Goal: Information Seeking & Learning: Learn about a topic

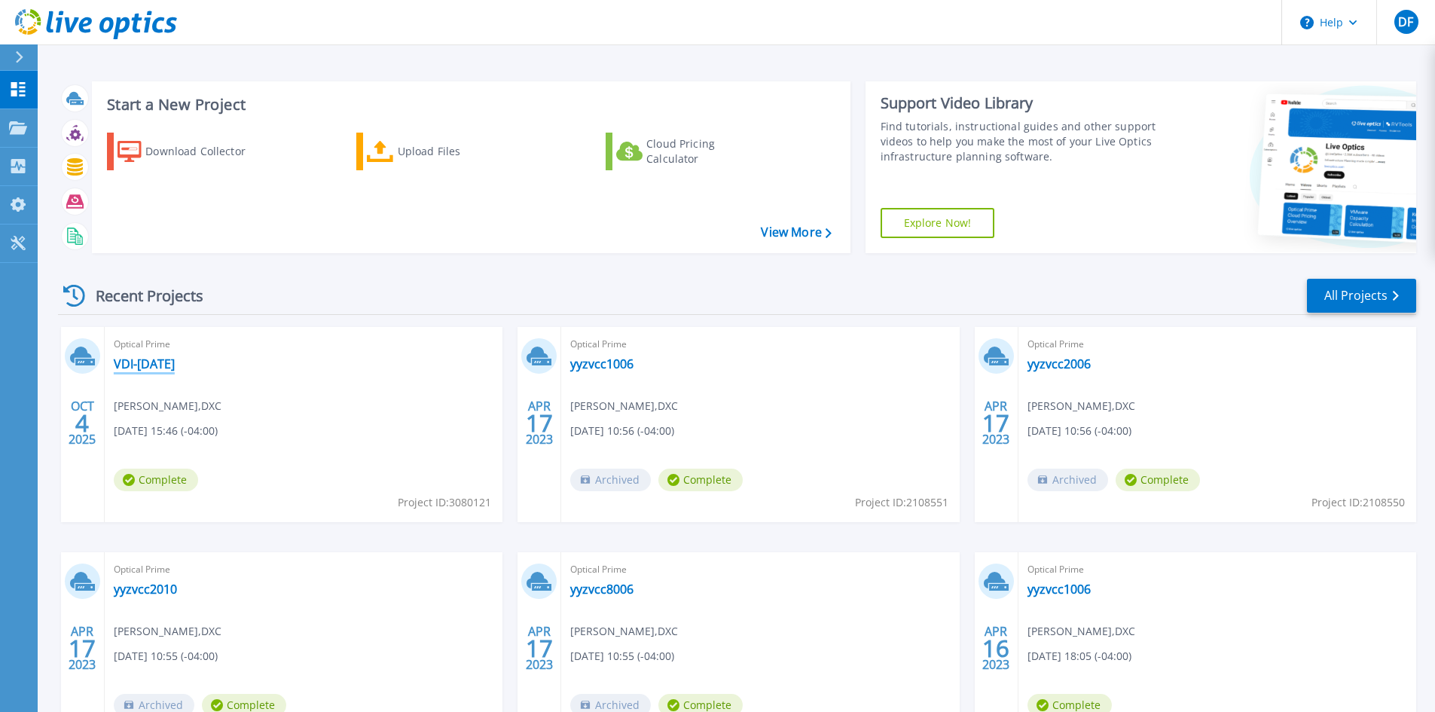
click at [141, 360] on link "VDI-[DATE]" at bounding box center [144, 363] width 61 height 15
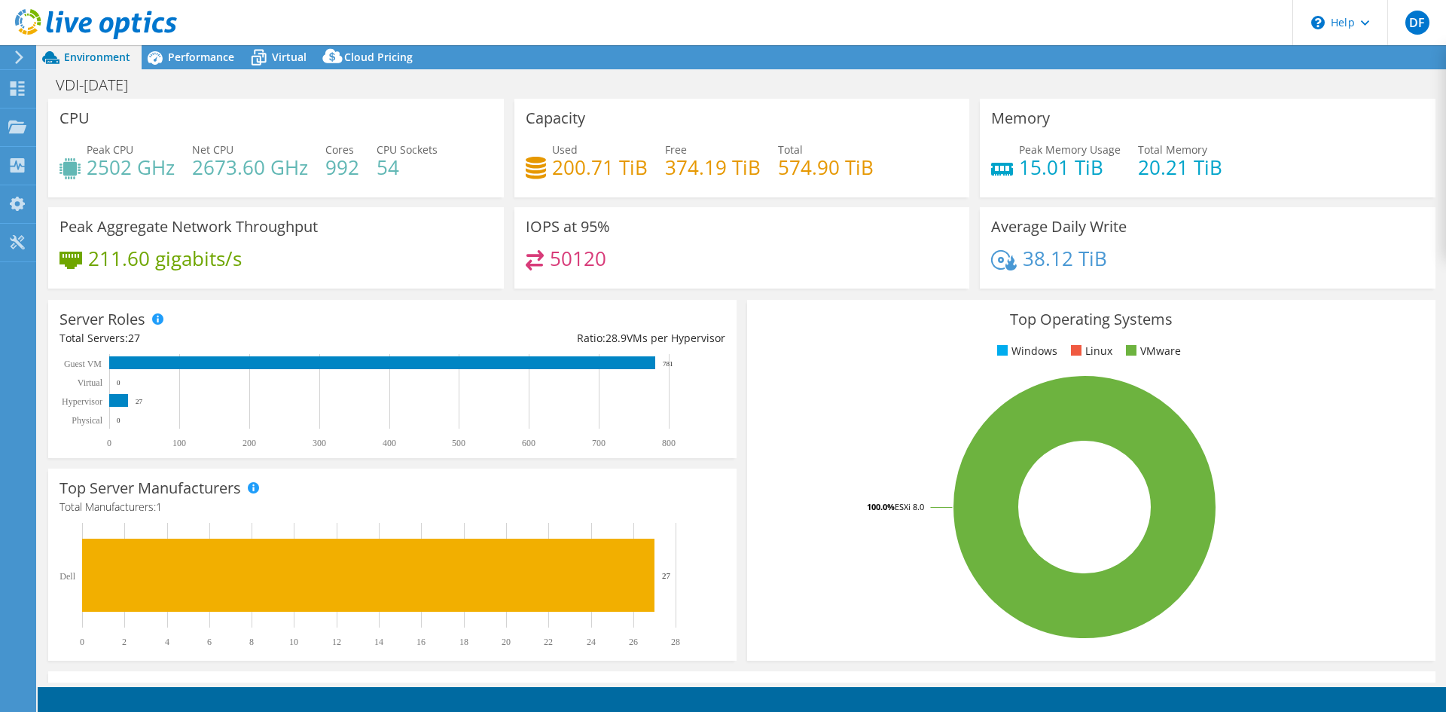
select select "USD"
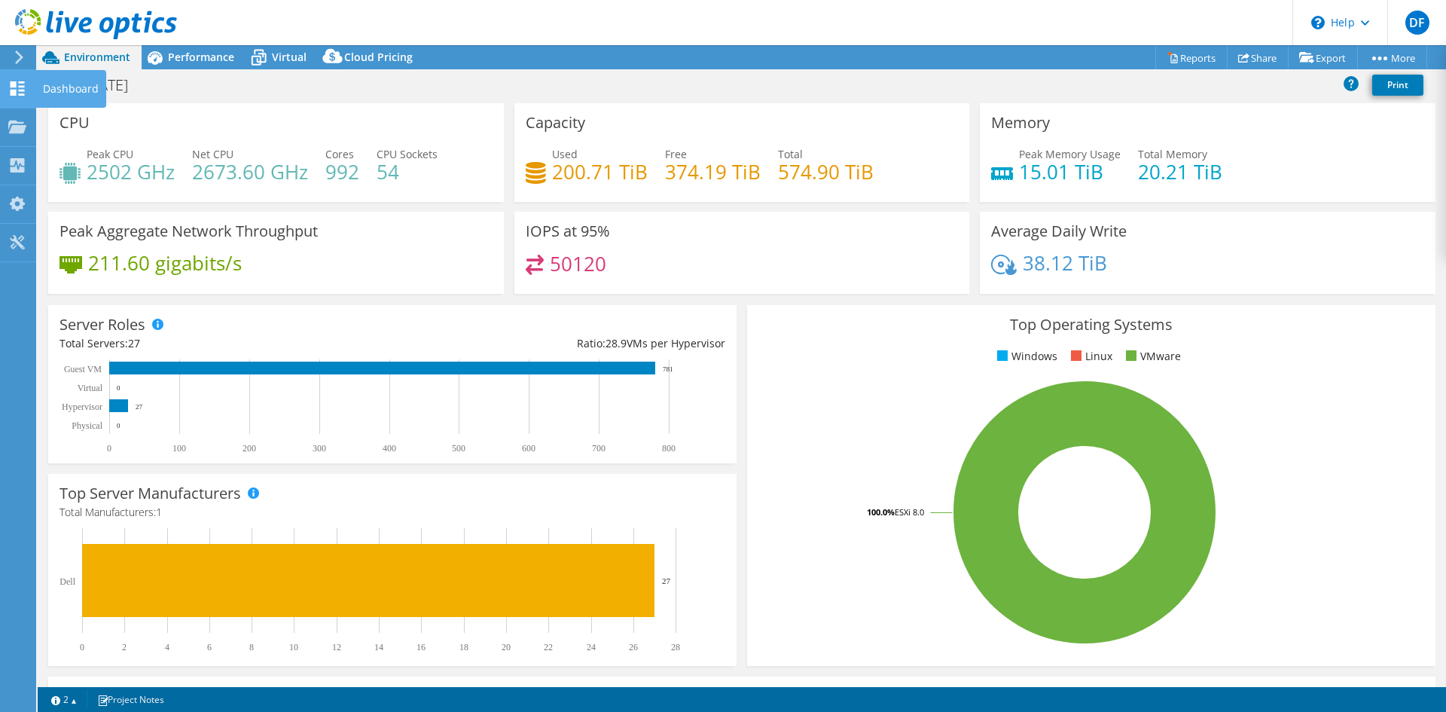
click at [19, 93] on icon at bounding box center [17, 88] width 18 height 14
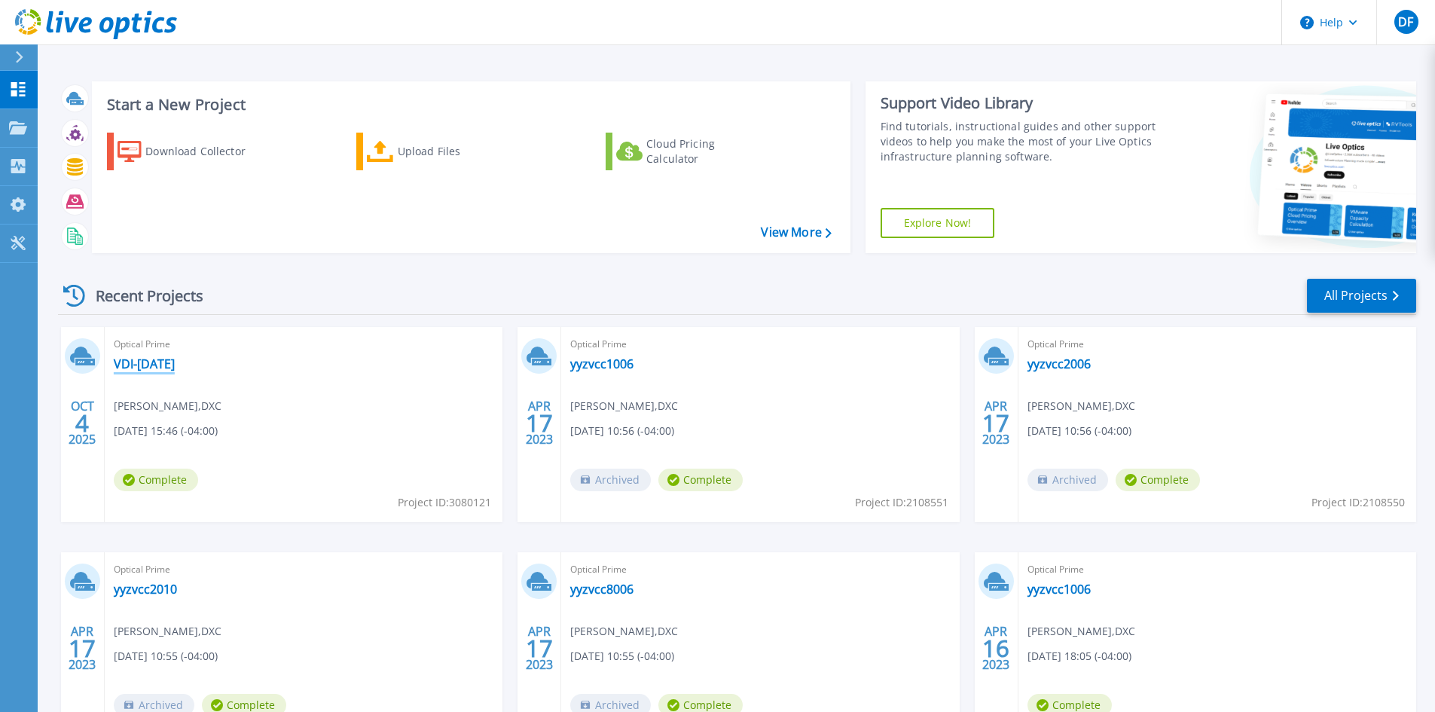
click at [151, 370] on link "VDI-[DATE]" at bounding box center [144, 363] width 61 height 15
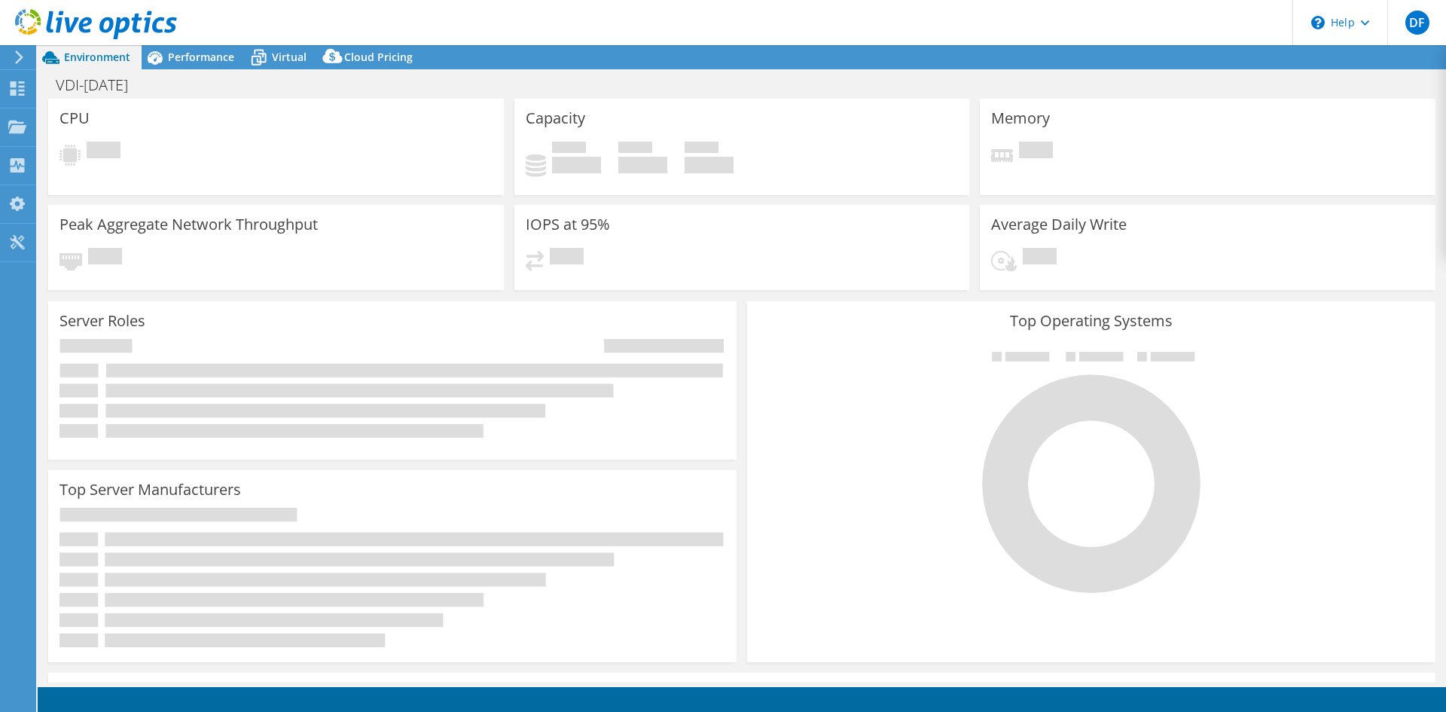
select select "USD"
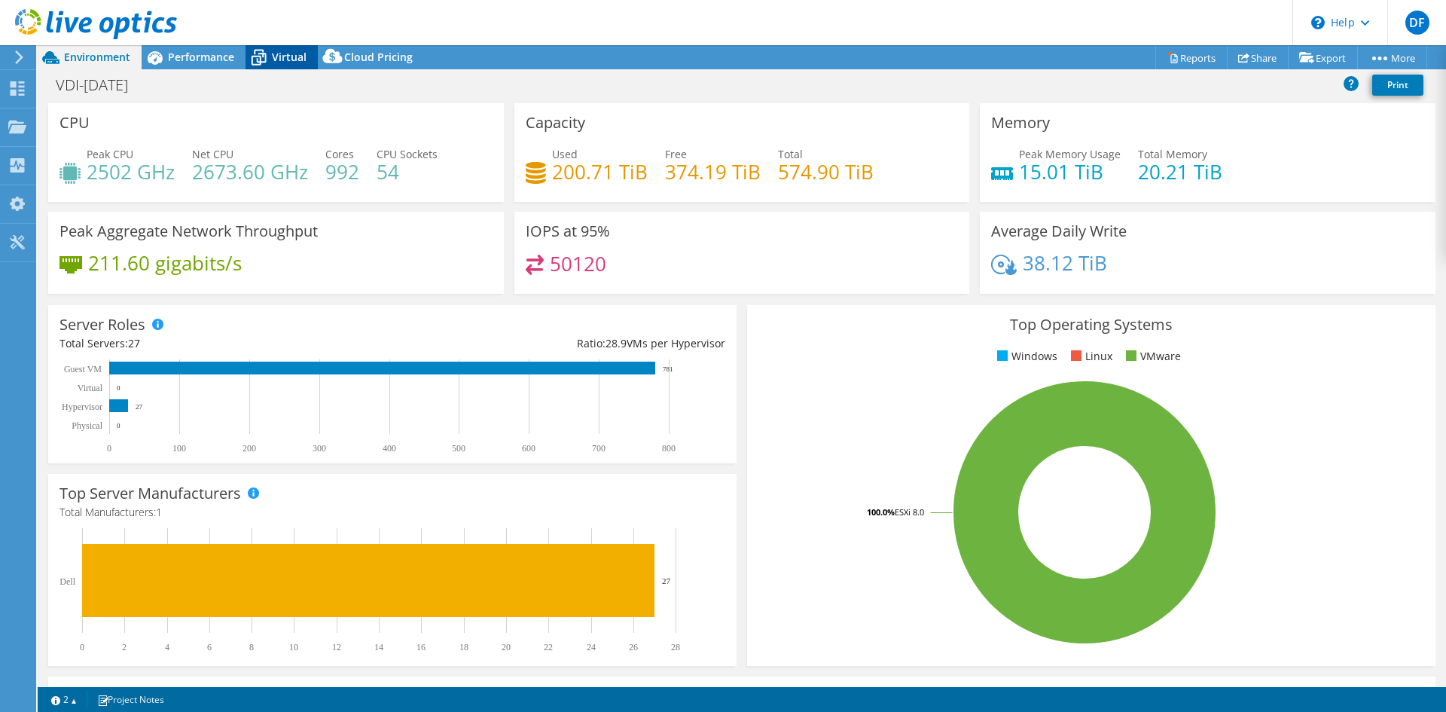
click at [281, 54] on span "Virtual" at bounding box center [289, 57] width 35 height 14
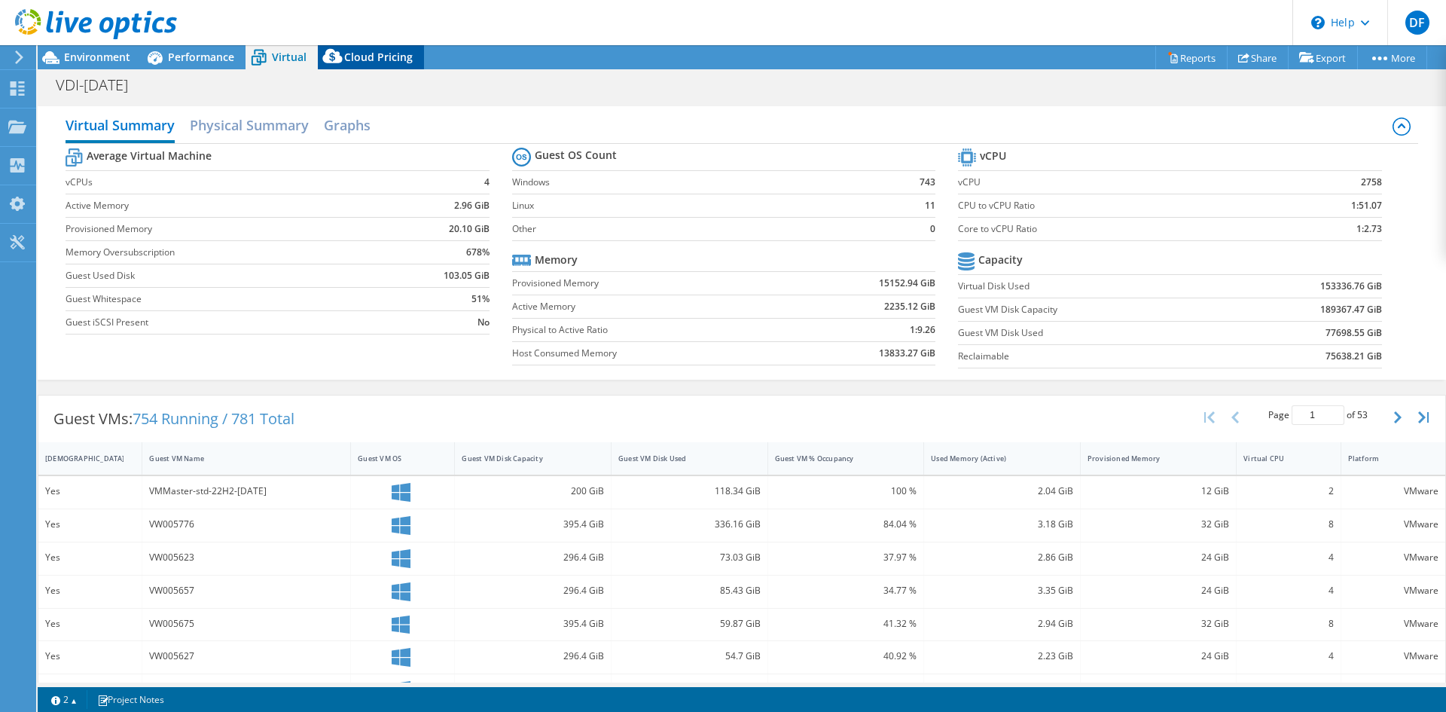
click at [348, 63] on span "Cloud Pricing" at bounding box center [378, 57] width 69 height 14
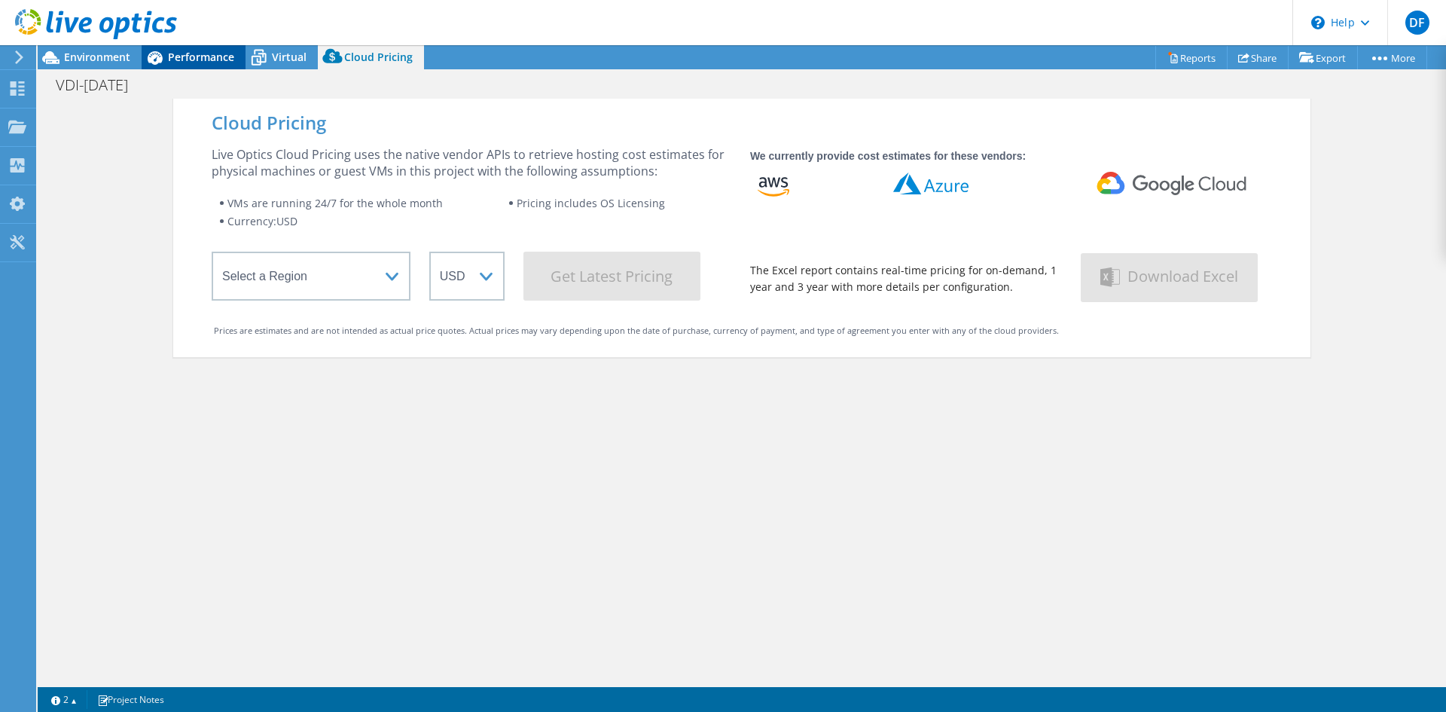
click at [200, 58] on span "Performance" at bounding box center [201, 57] width 66 height 14
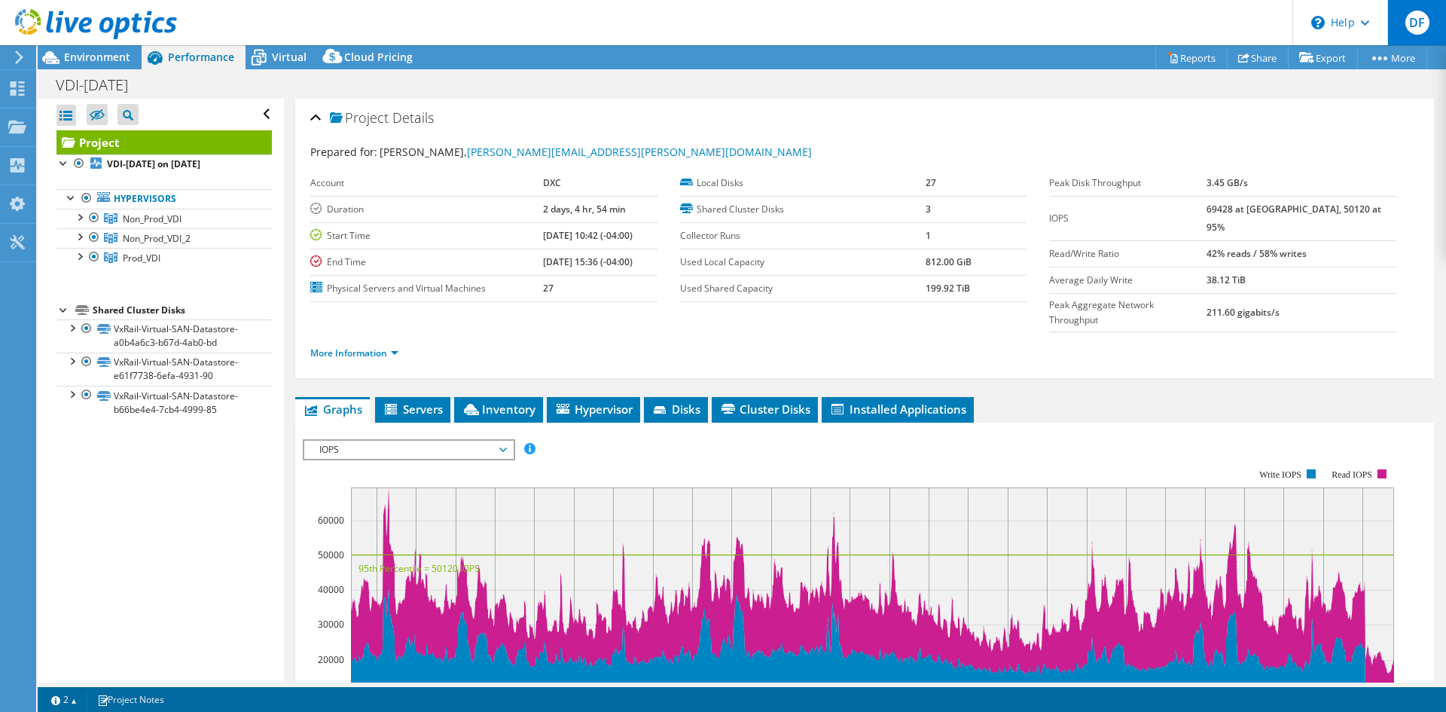
click at [1423, 35] on div "DF" at bounding box center [1416, 22] width 59 height 45
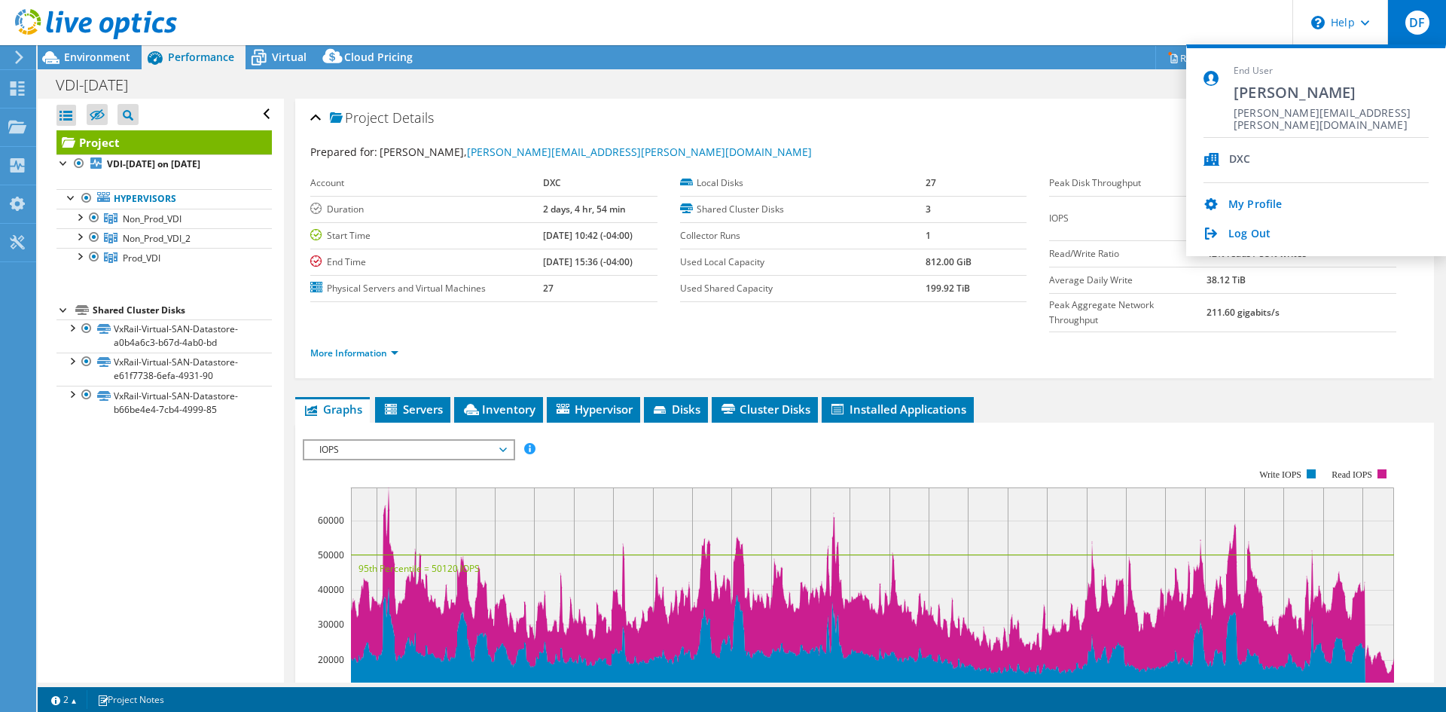
click at [1273, 239] on div "Log Out" at bounding box center [1315, 234] width 225 height 14
click at [1255, 234] on link "Log Out" at bounding box center [1249, 234] width 42 height 14
